Goal: Check status: Check status

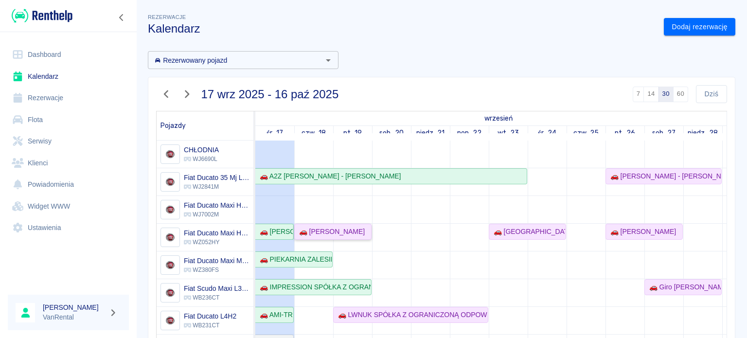
click at [302, 232] on div "🚗 [PERSON_NAME]" at bounding box center [330, 232] width 70 height 10
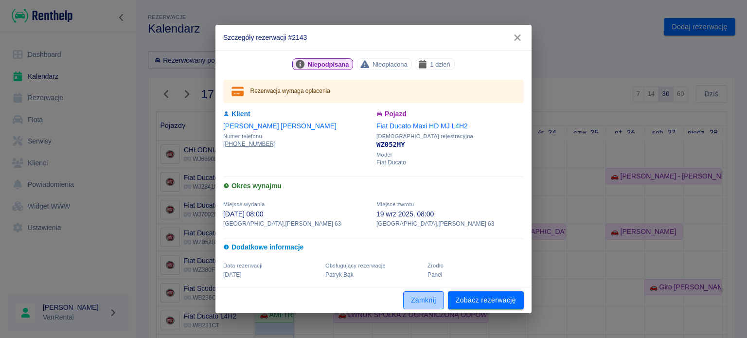
click at [420, 304] on button "Zamknij" at bounding box center [423, 300] width 41 height 18
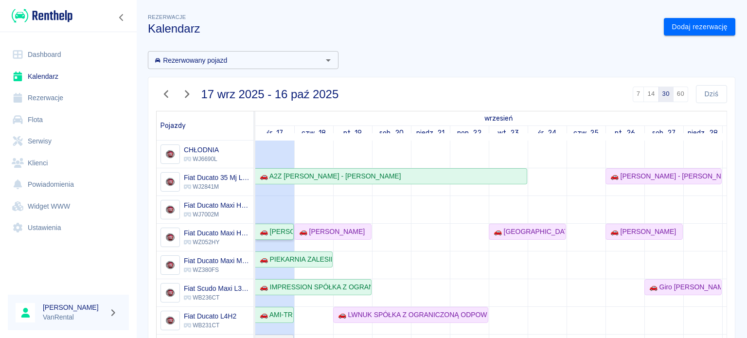
click at [274, 237] on link "🚗 [PERSON_NAME] [PERSON_NAME]-SERWIS - [PERSON_NAME]" at bounding box center [274, 232] width 38 height 16
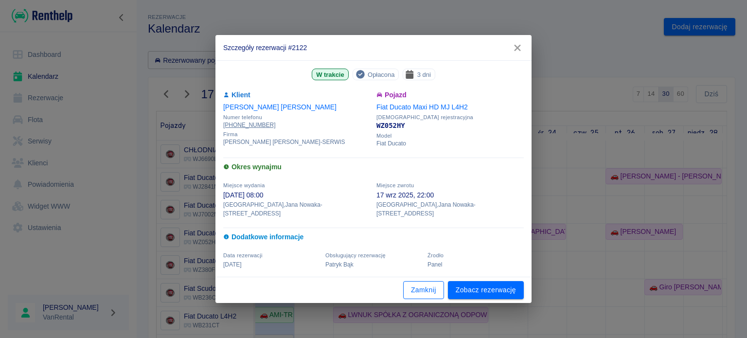
click at [409, 287] on button "Zamknij" at bounding box center [423, 290] width 41 height 18
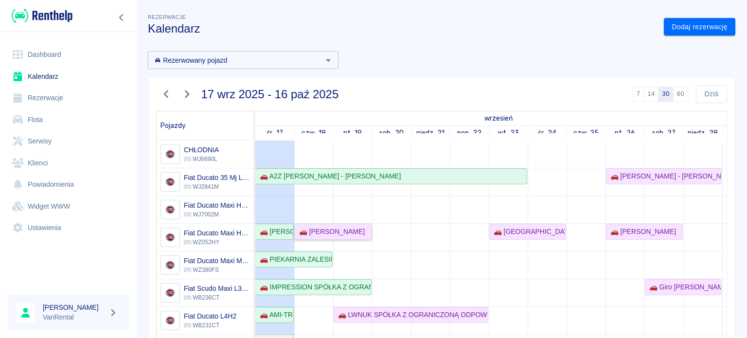
click at [319, 231] on div "🚗 [PERSON_NAME]" at bounding box center [330, 232] width 70 height 10
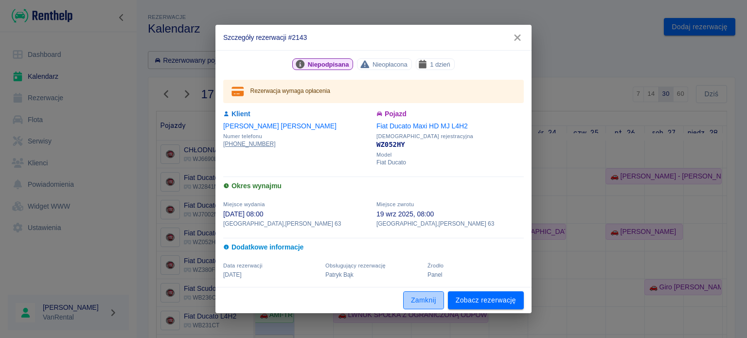
click at [415, 299] on button "Zamknij" at bounding box center [423, 300] width 41 height 18
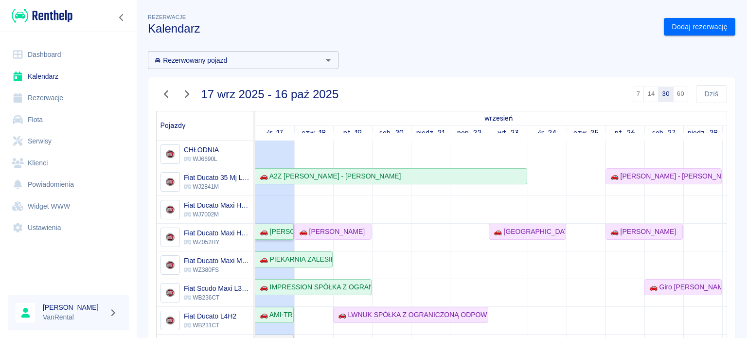
click at [281, 231] on div "🚗 [PERSON_NAME] [PERSON_NAME]-SERWIS - [PERSON_NAME]" at bounding box center [274, 232] width 37 height 10
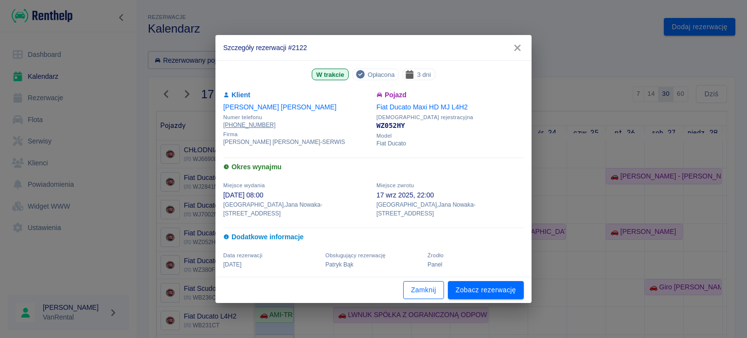
click at [432, 289] on button "Zamknij" at bounding box center [423, 290] width 41 height 18
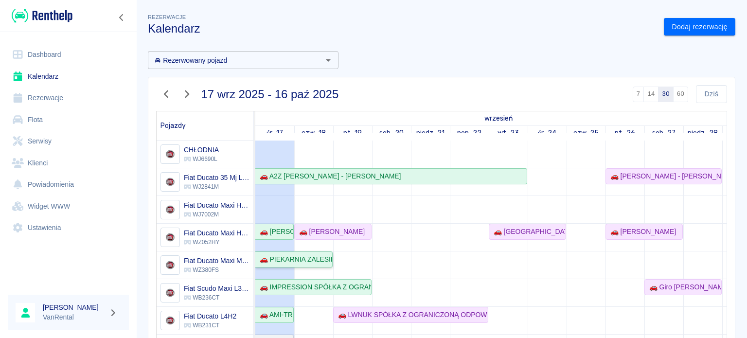
click at [321, 260] on div "🚗 PIEKARNIA ZALESIE SPÓŁKA Z OGRANICZONĄ ODPOWIEDZIALNOŚCIĄ - [PERSON_NAME]" at bounding box center [294, 259] width 76 height 10
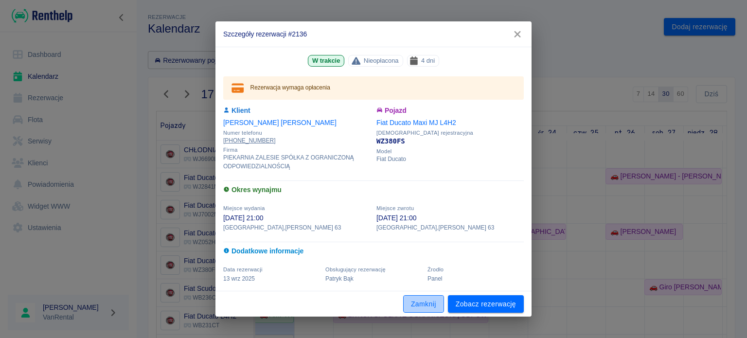
click at [422, 297] on button "Zamknij" at bounding box center [423, 304] width 41 height 18
